Goal: Information Seeking & Learning: Learn about a topic

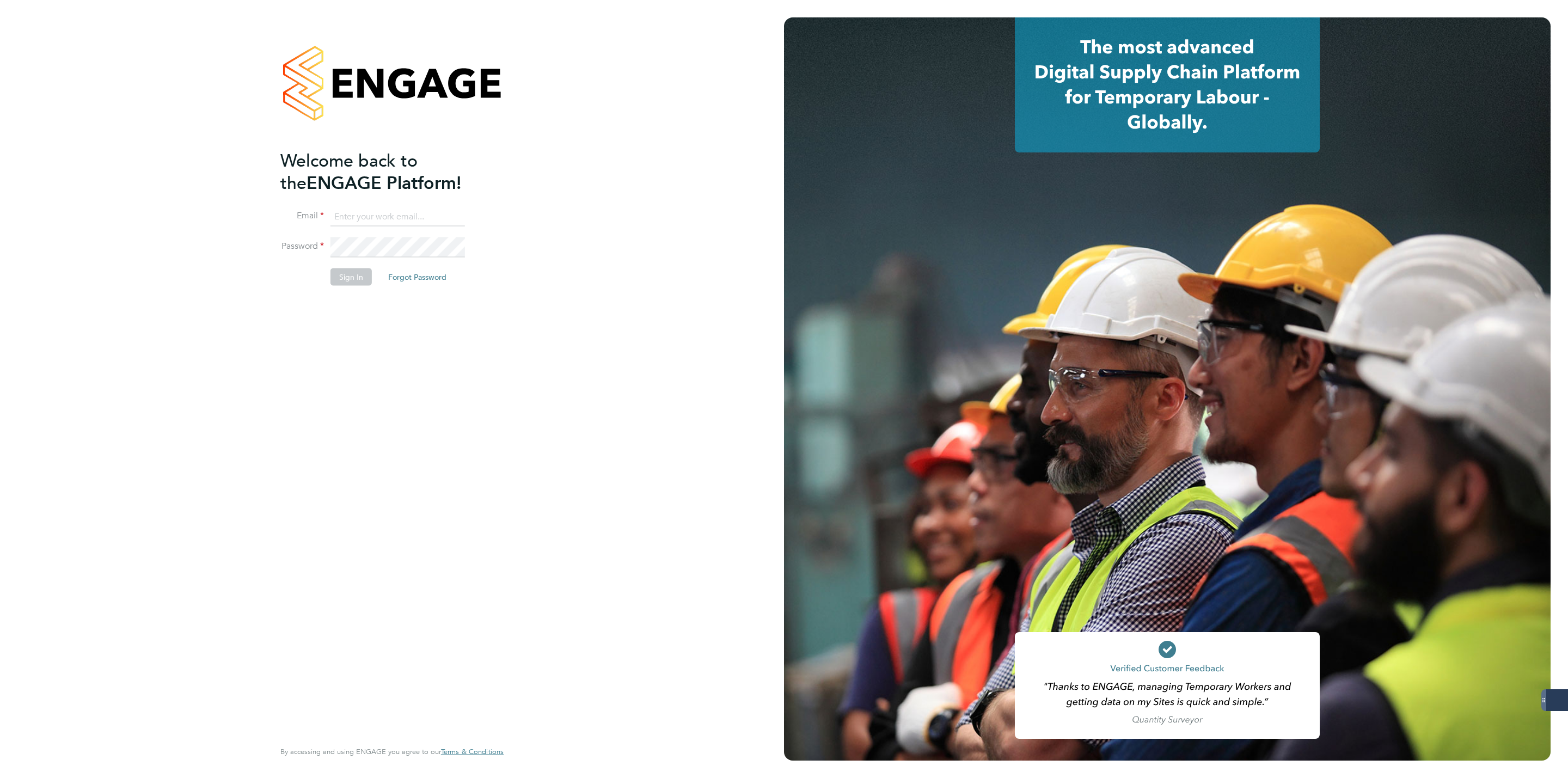
click at [383, 209] on input at bounding box center [397, 217] width 135 height 20
type input "george@mmpconsultancy.co.uk"
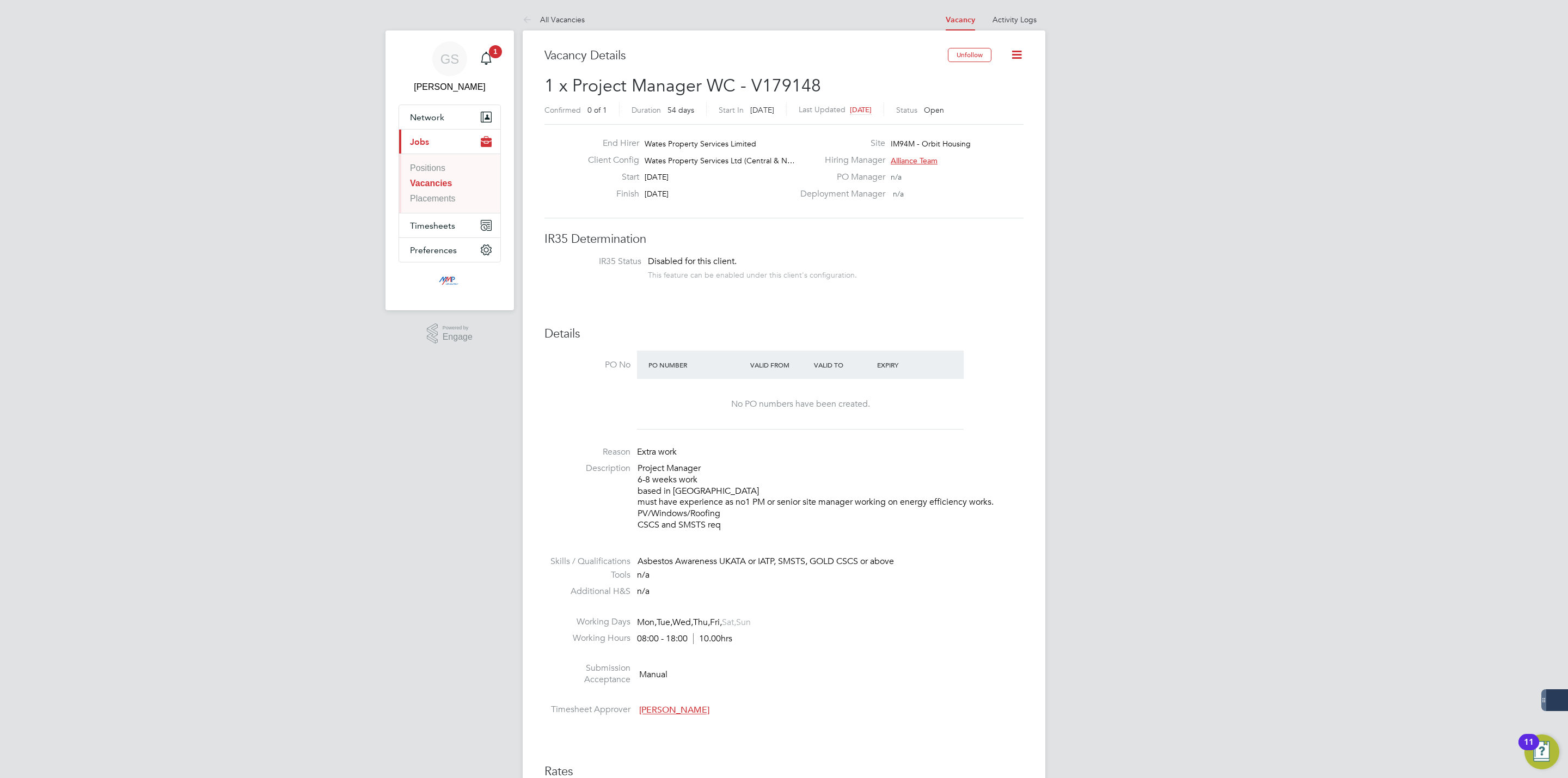
click at [437, 185] on link "Vacancies" at bounding box center [431, 183] width 42 height 9
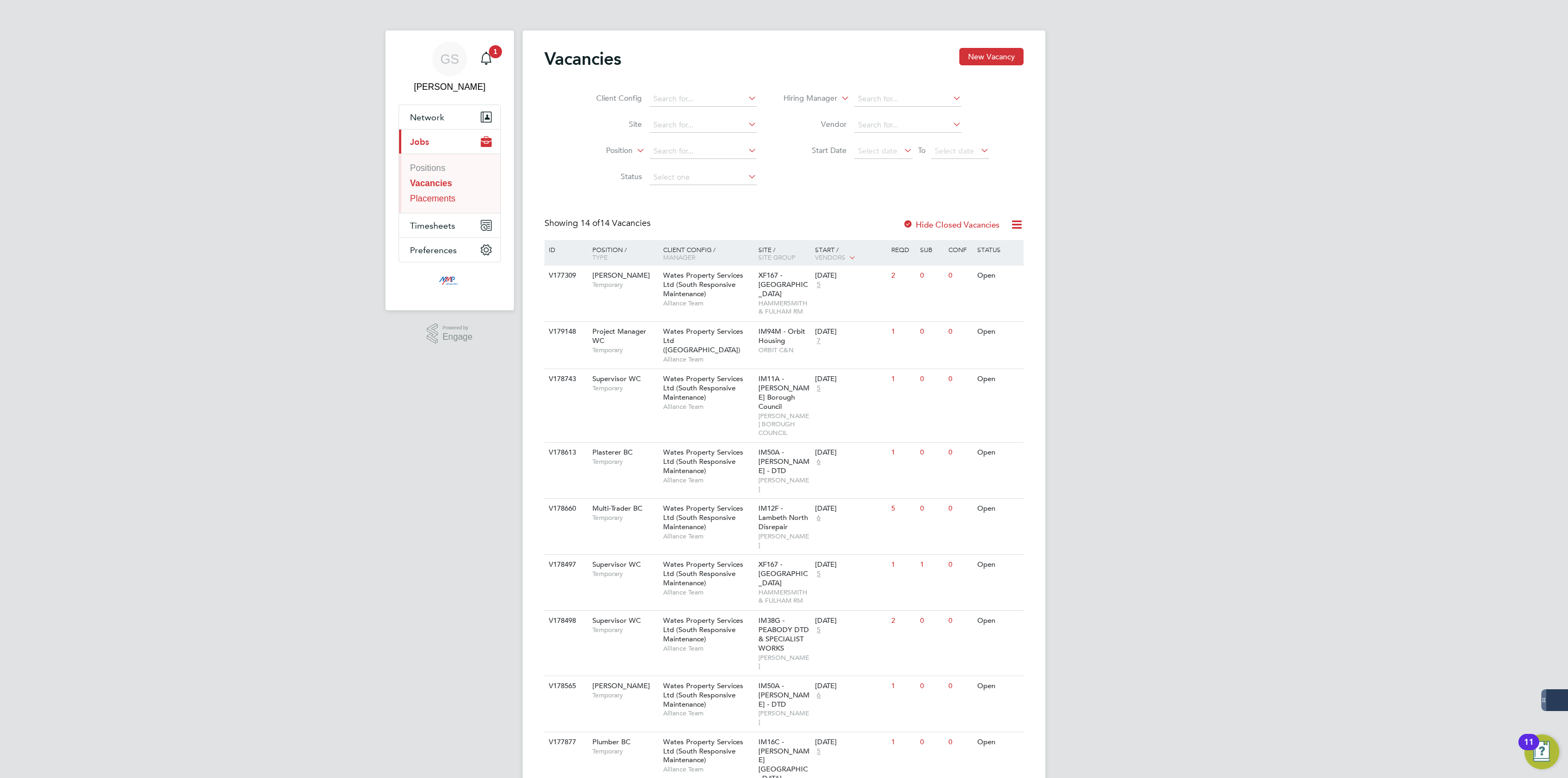
click at [436, 198] on link "Placements" at bounding box center [433, 198] width 46 height 9
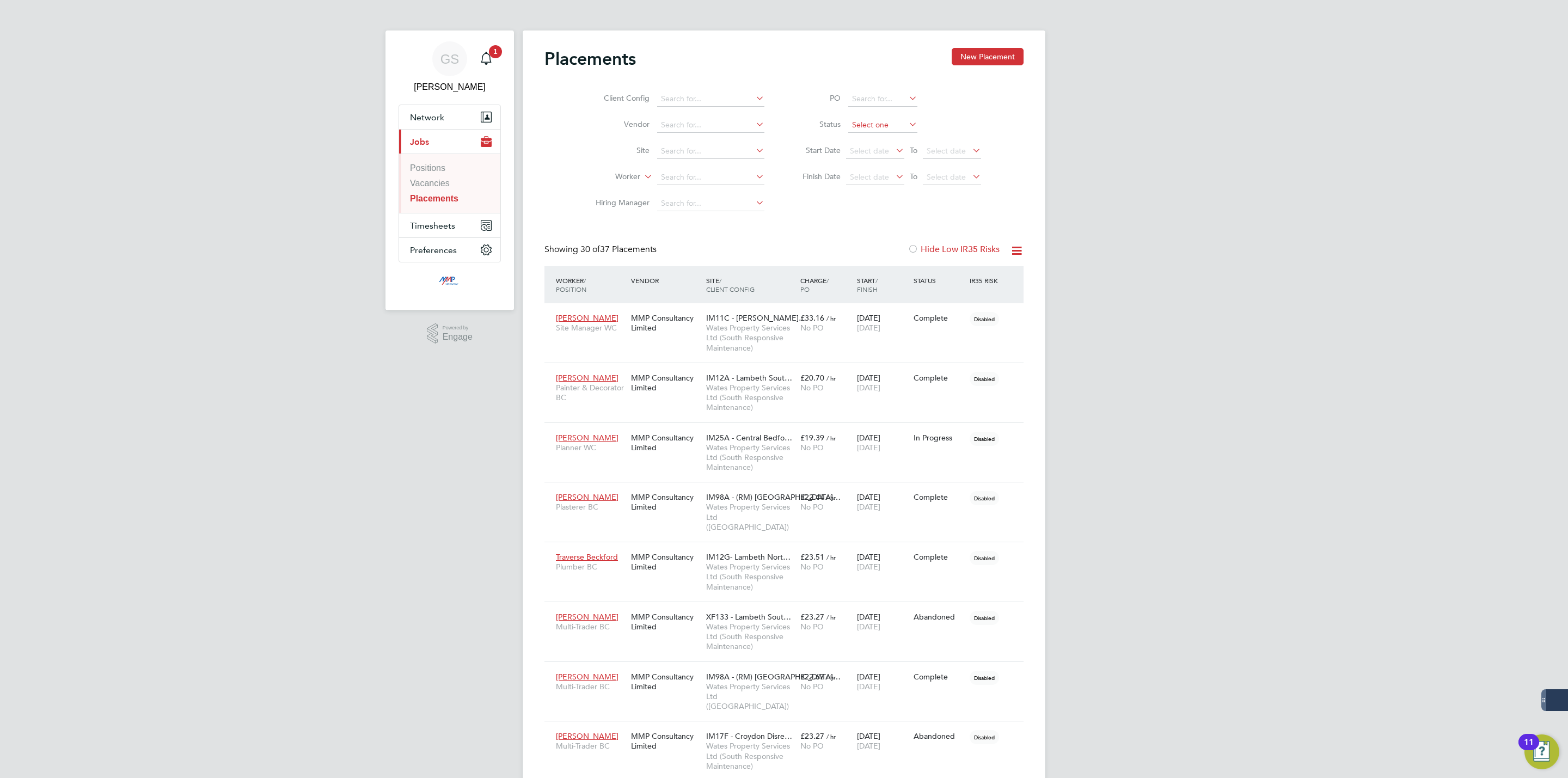
click at [860, 121] on input at bounding box center [882, 125] width 69 height 15
click at [868, 139] on li "Active" at bounding box center [882, 140] width 70 height 14
type input "Active"
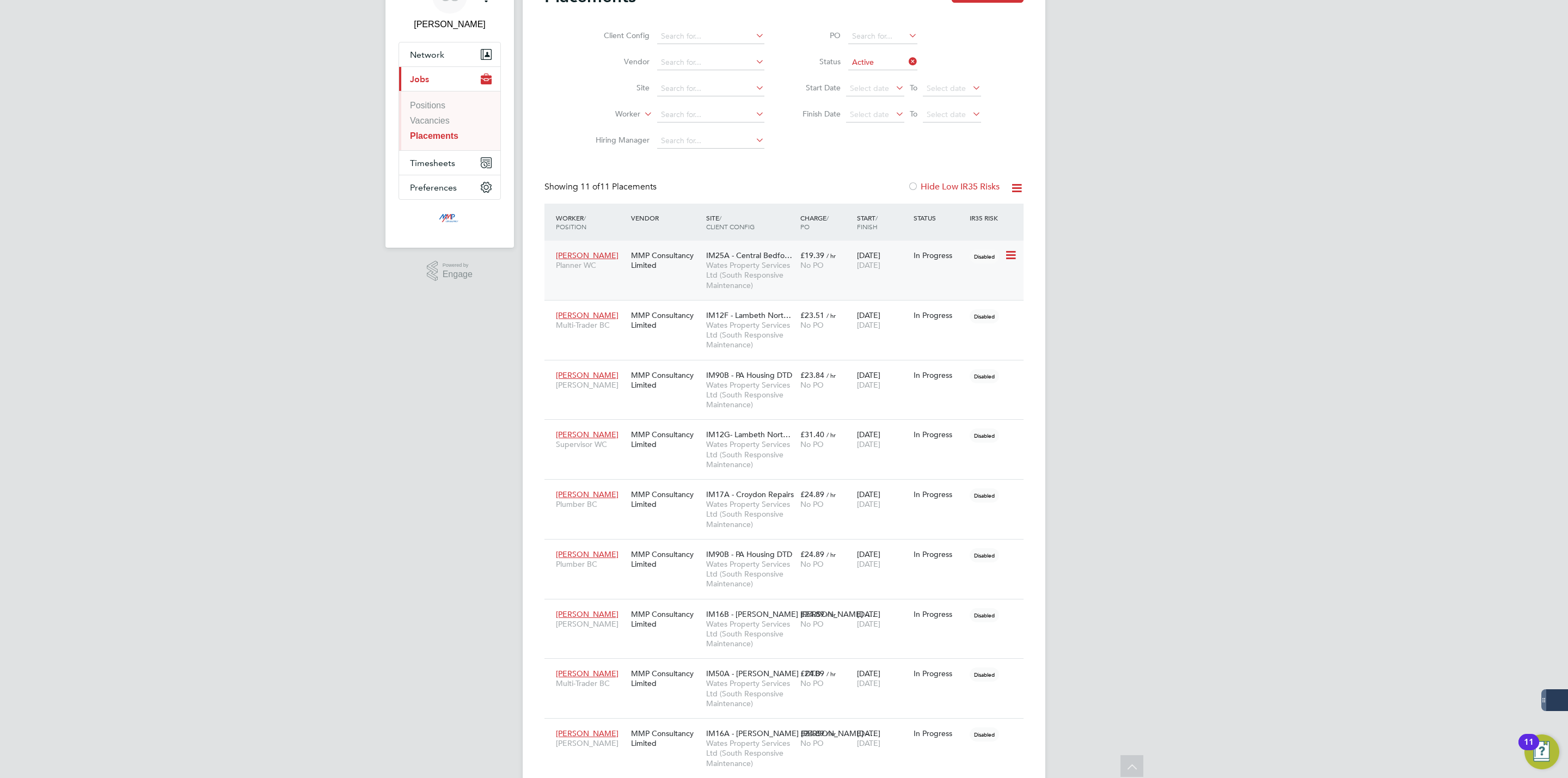
click at [825, 269] on div "No PO" at bounding box center [826, 265] width 51 height 10
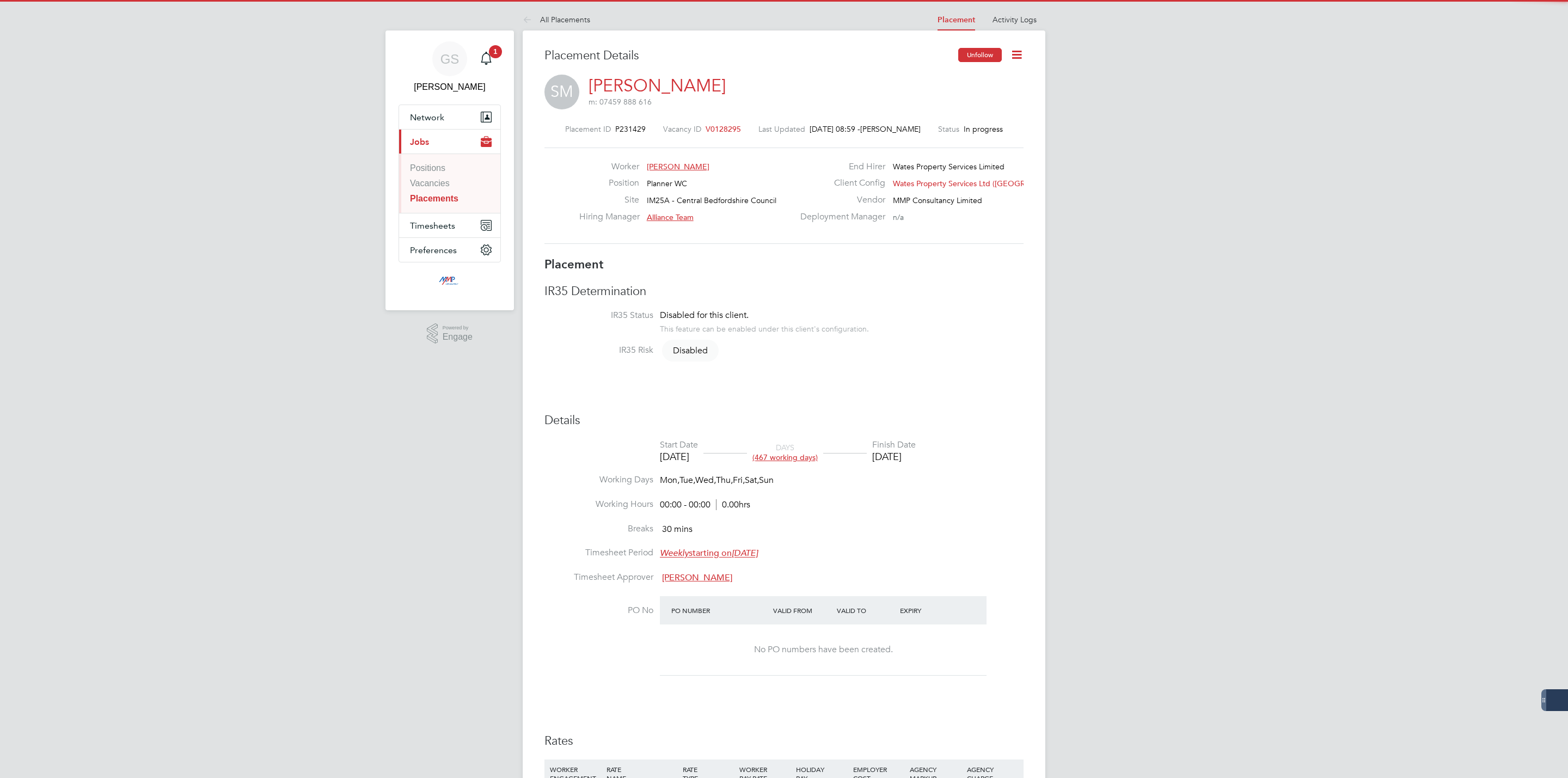
click at [980, 57] on button "Unfollow" at bounding box center [980, 55] width 43 height 14
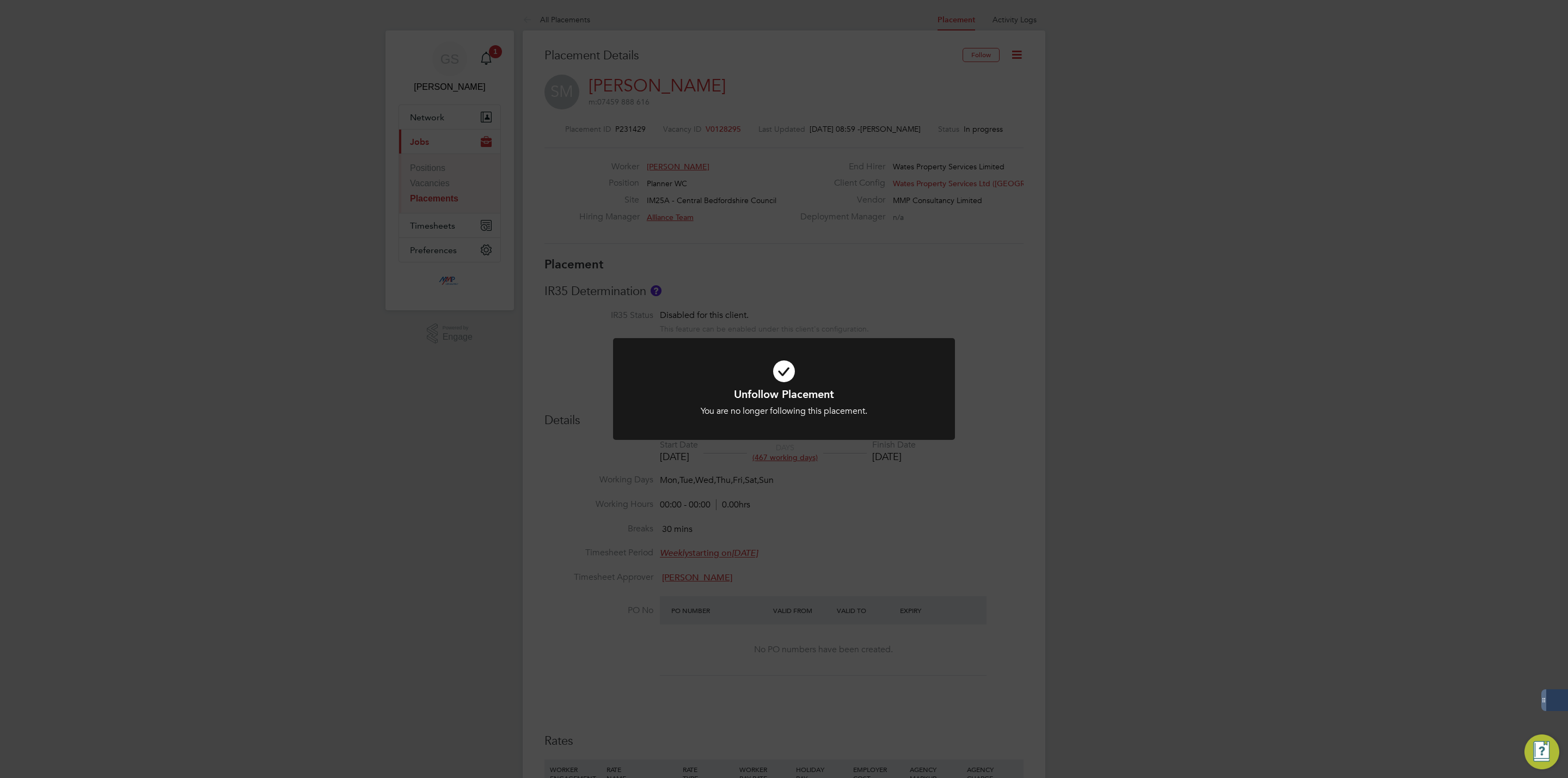
click at [595, 192] on div "Unfollow Placement You are no longer following this placement. Cancel Okay" at bounding box center [784, 389] width 1568 height 778
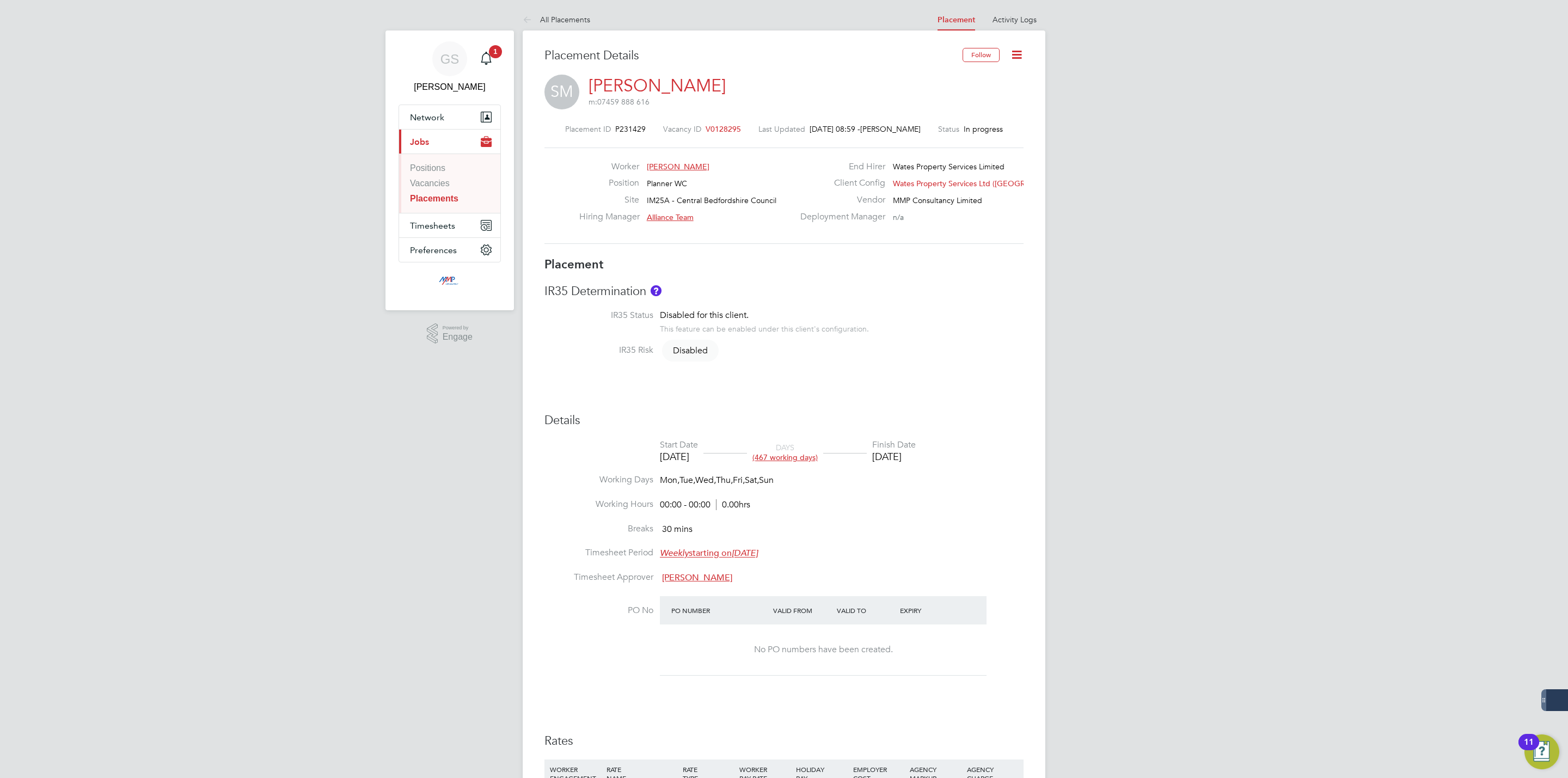
click at [446, 196] on link "Placements" at bounding box center [434, 198] width 49 height 9
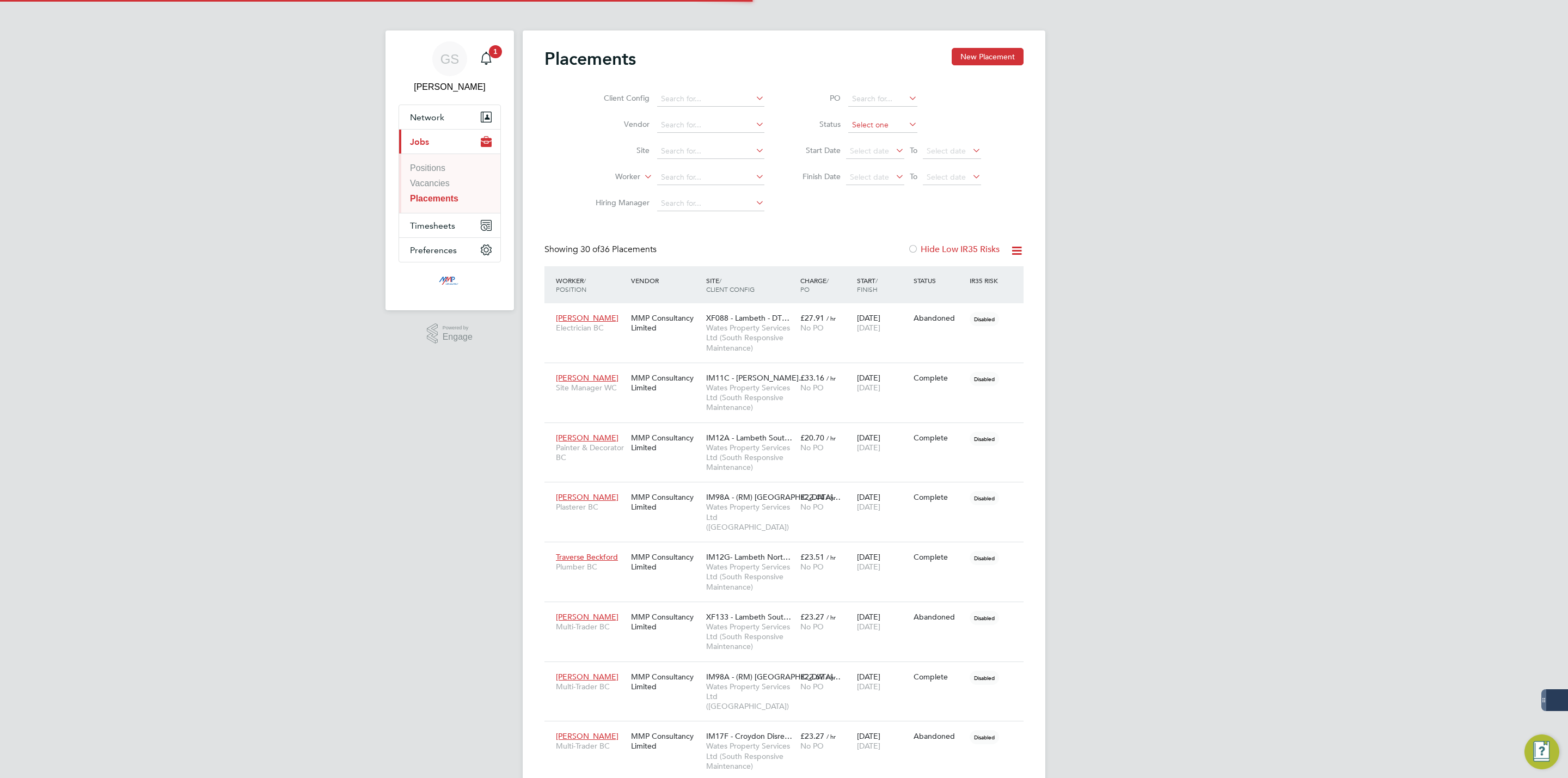
scroll to position [5, 5]
click at [875, 131] on input at bounding box center [882, 125] width 69 height 15
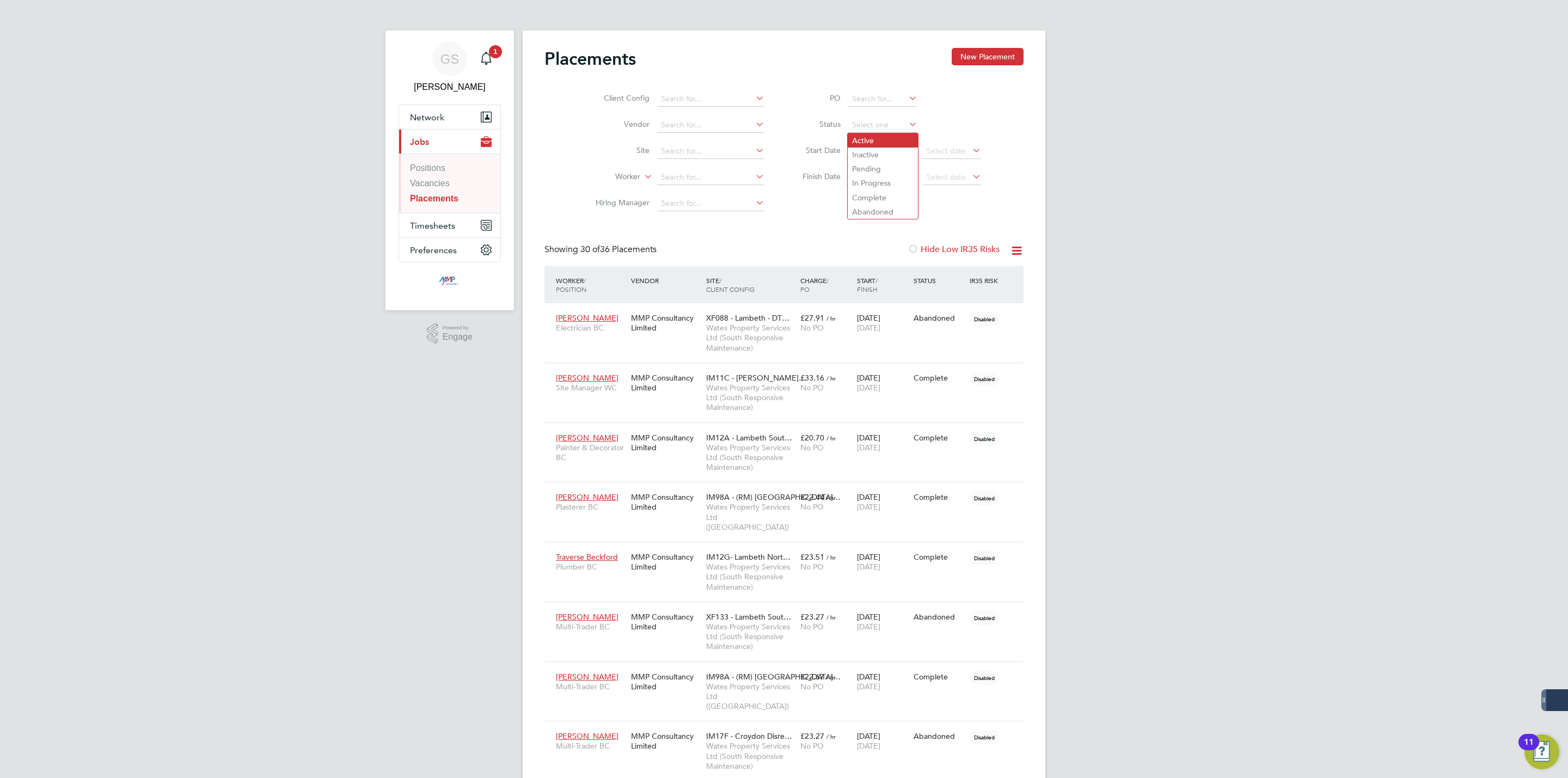
click at [877, 136] on li "Active" at bounding box center [882, 140] width 70 height 14
type input "Active"
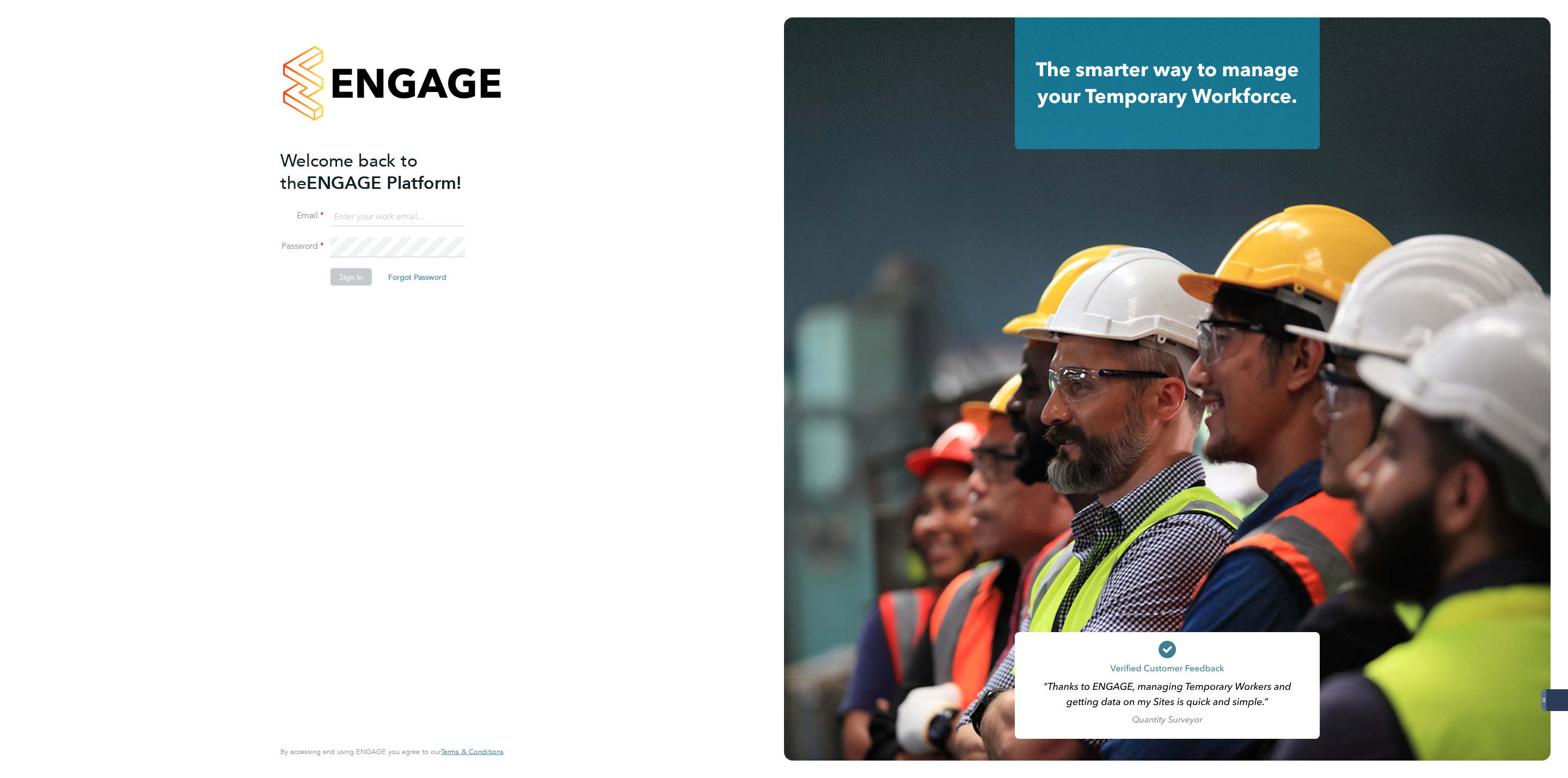
click at [356, 215] on input at bounding box center [397, 217] width 135 height 20
type input "[PERSON_NAME][EMAIL_ADDRESS][DOMAIN_NAME]"
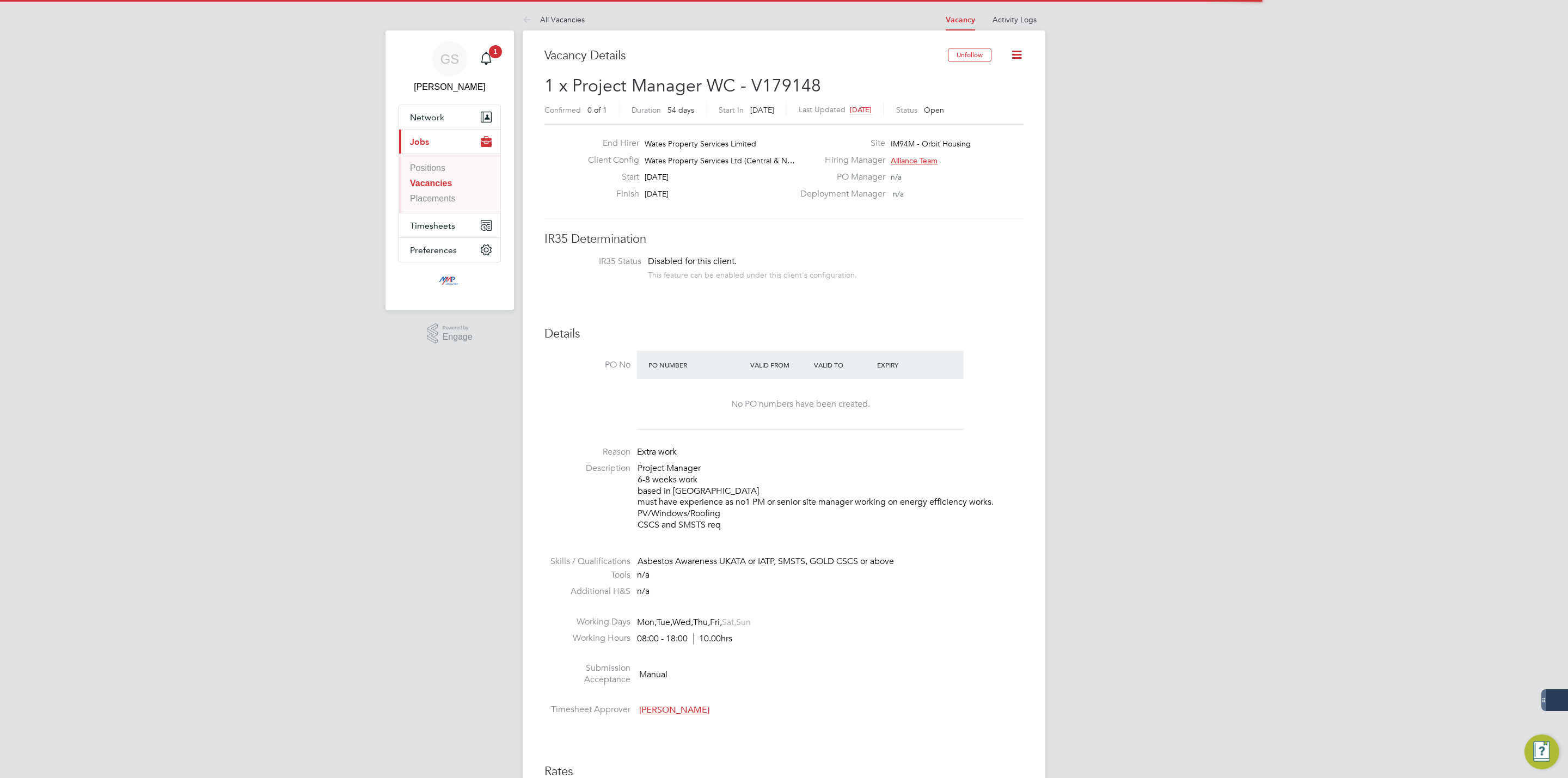
scroll to position [33, 77]
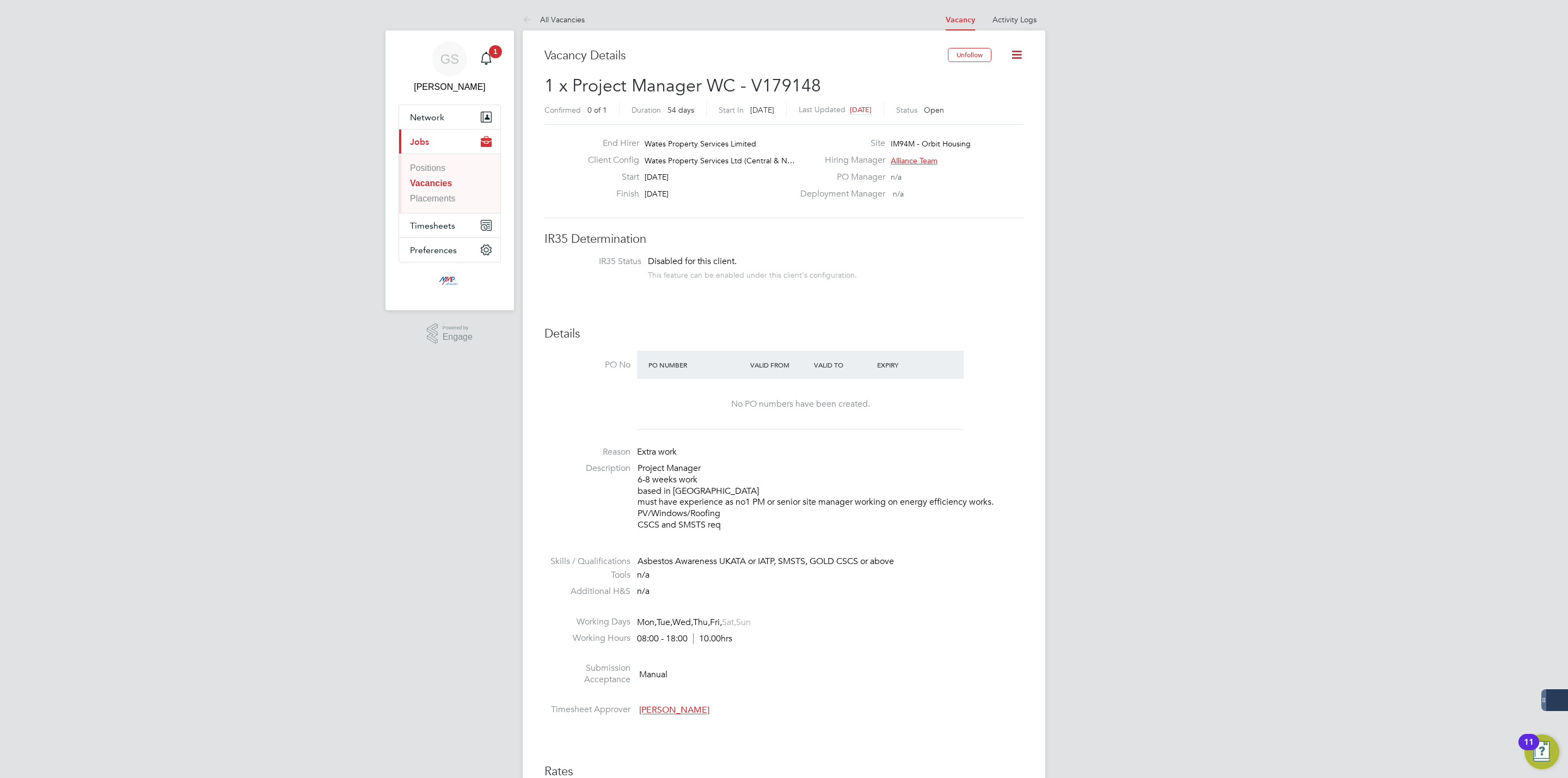
click at [445, 175] on li "Positions" at bounding box center [450, 170] width 81 height 15
click at [441, 180] on link "Vacancies" at bounding box center [431, 183] width 42 height 9
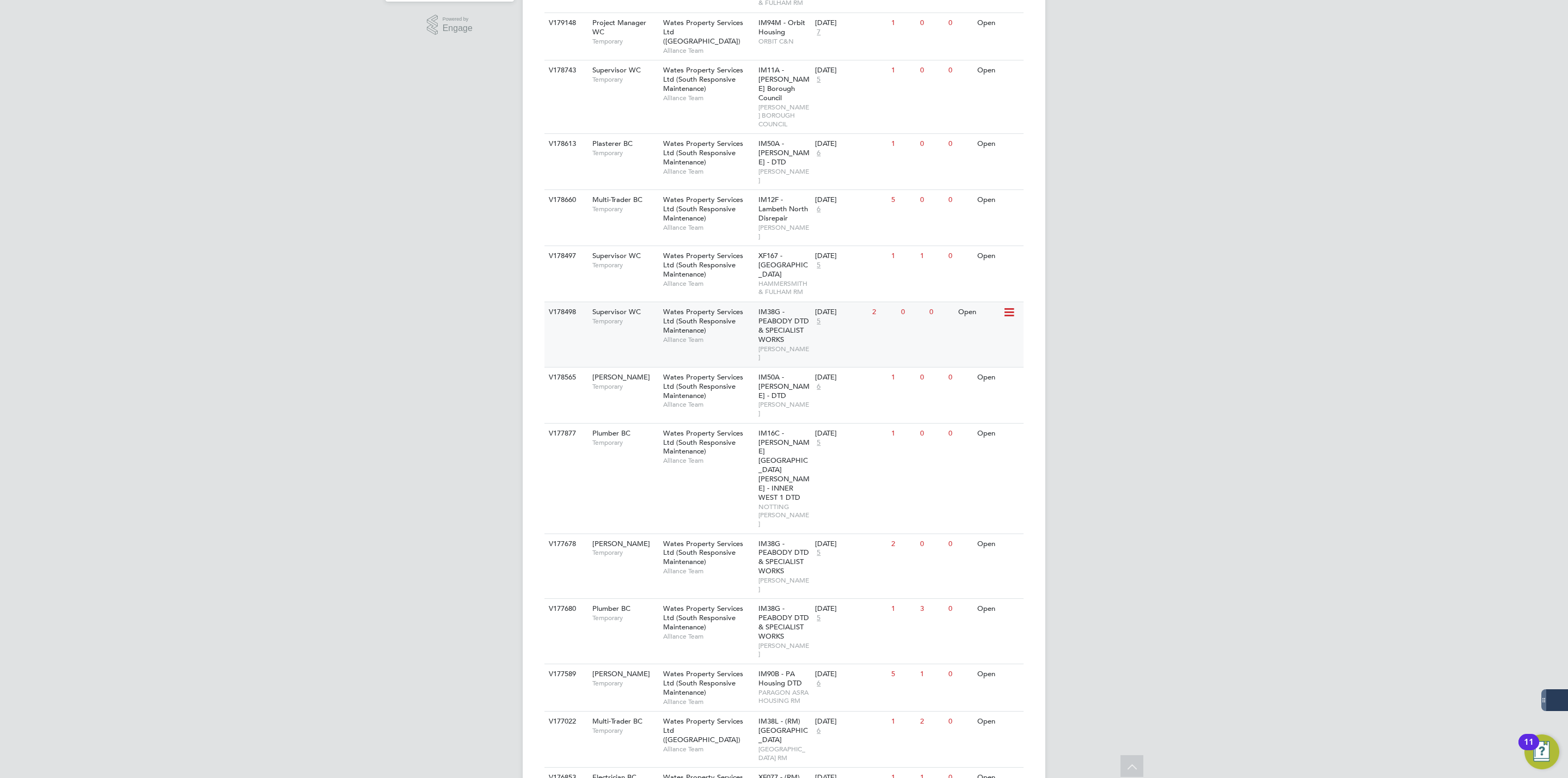
scroll to position [311, 0]
